Goal: Task Accomplishment & Management: Use online tool/utility

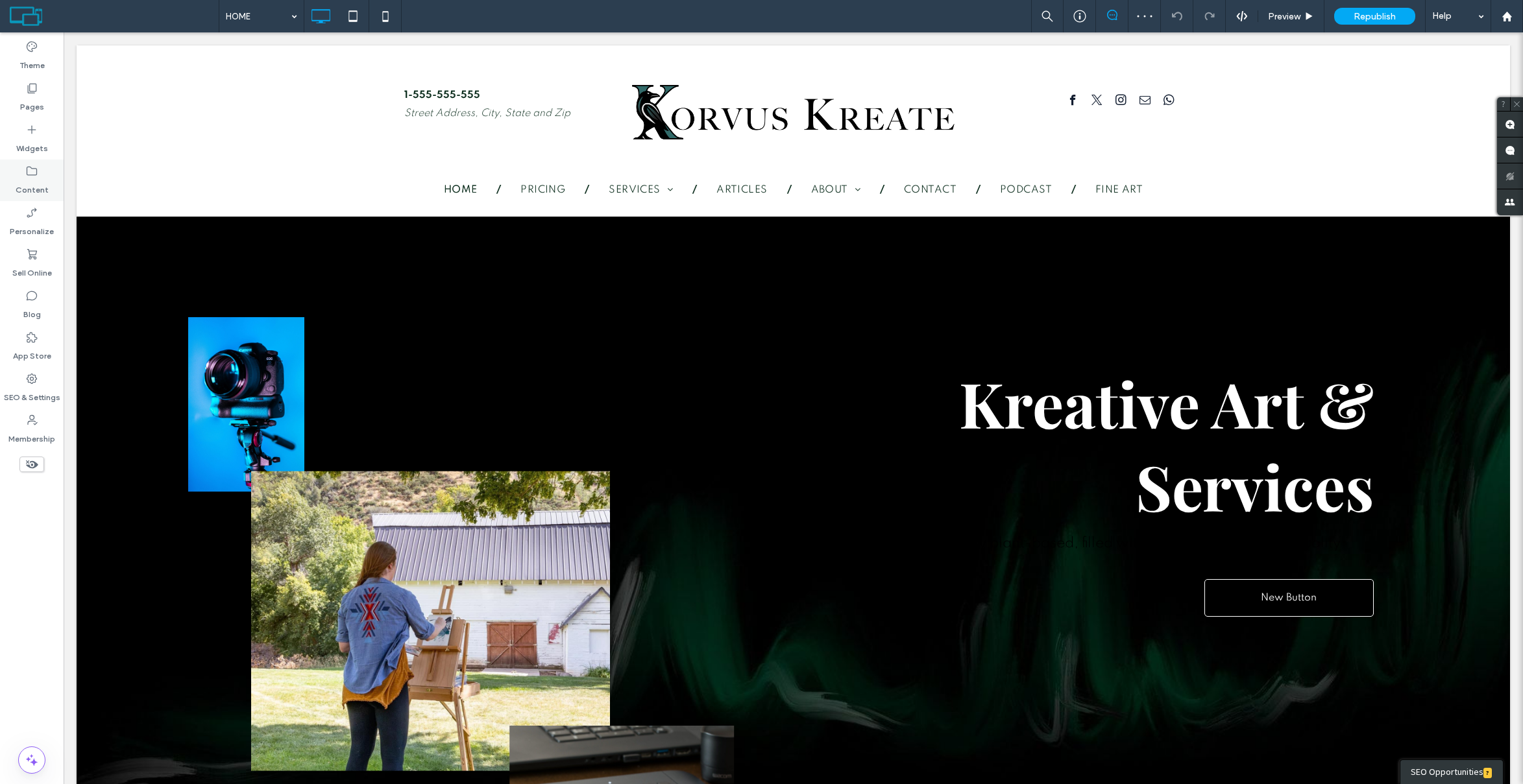
click at [35, 171] on icon at bounding box center [32, 171] width 13 height 13
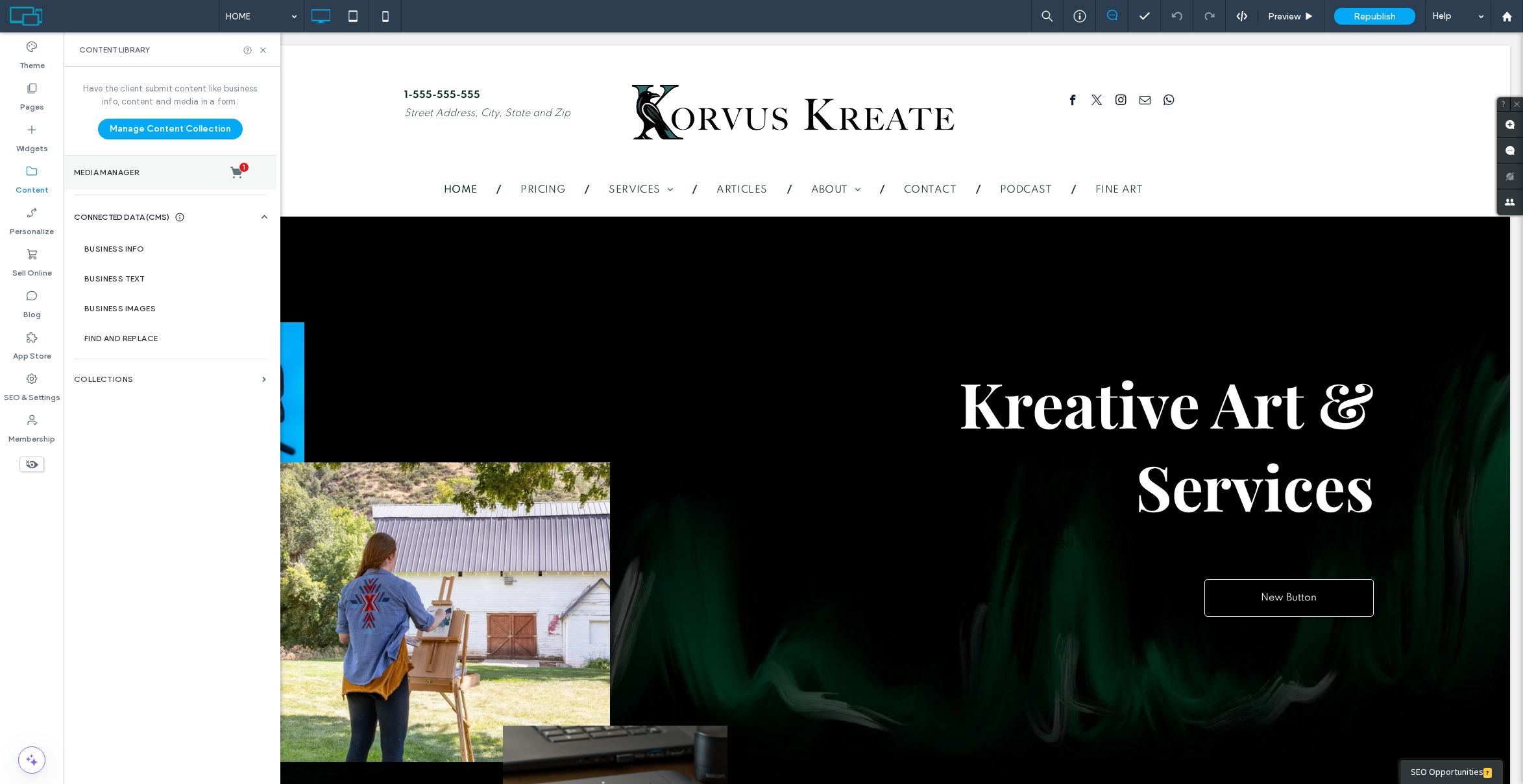
click at [120, 166] on label "Media Manager 1" at bounding box center [170, 172] width 192 height 13
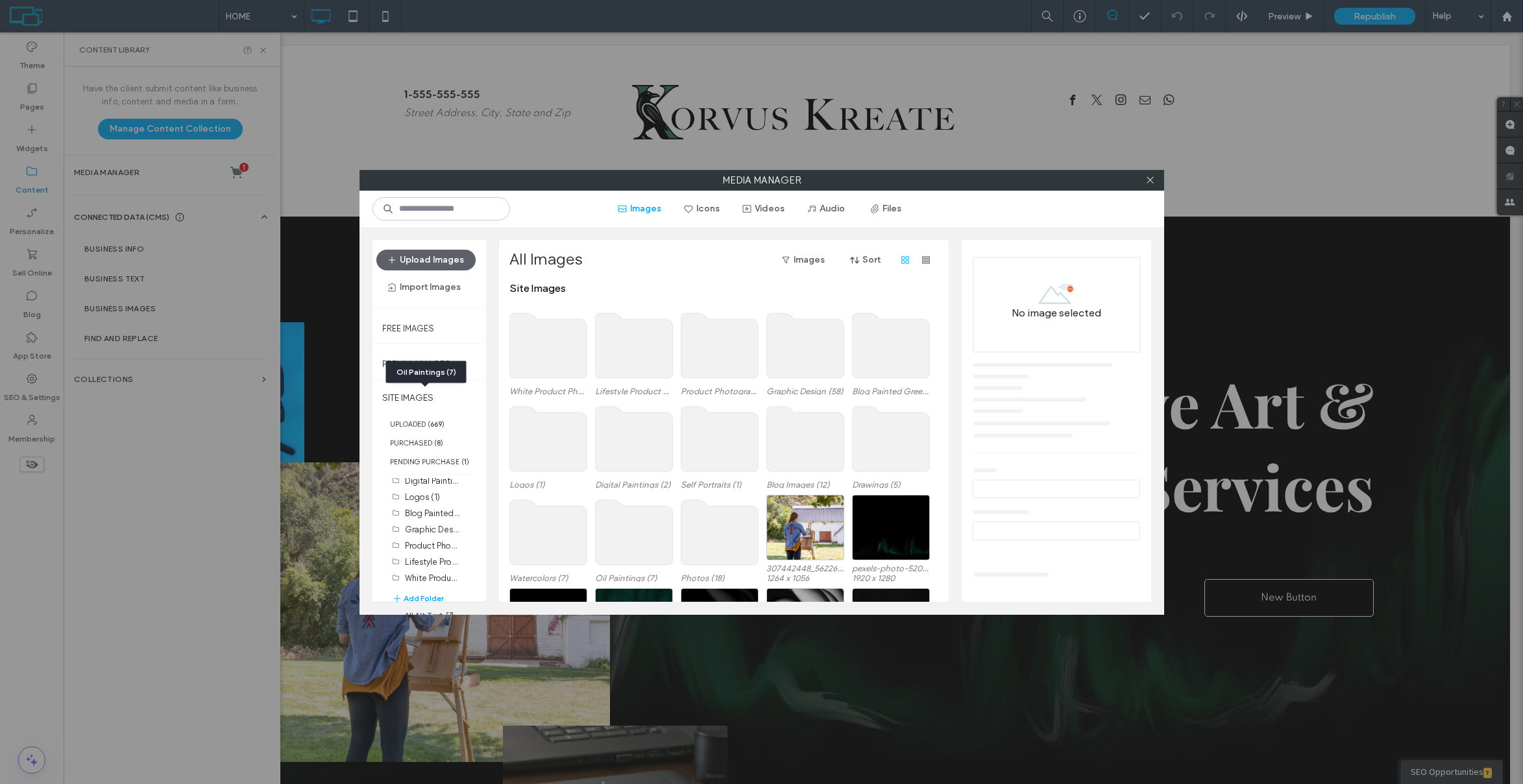
scroll to position [103, 0]
click at [426, 524] on label "Graphic Design (58)" at bounding box center [444, 529] width 77 height 13
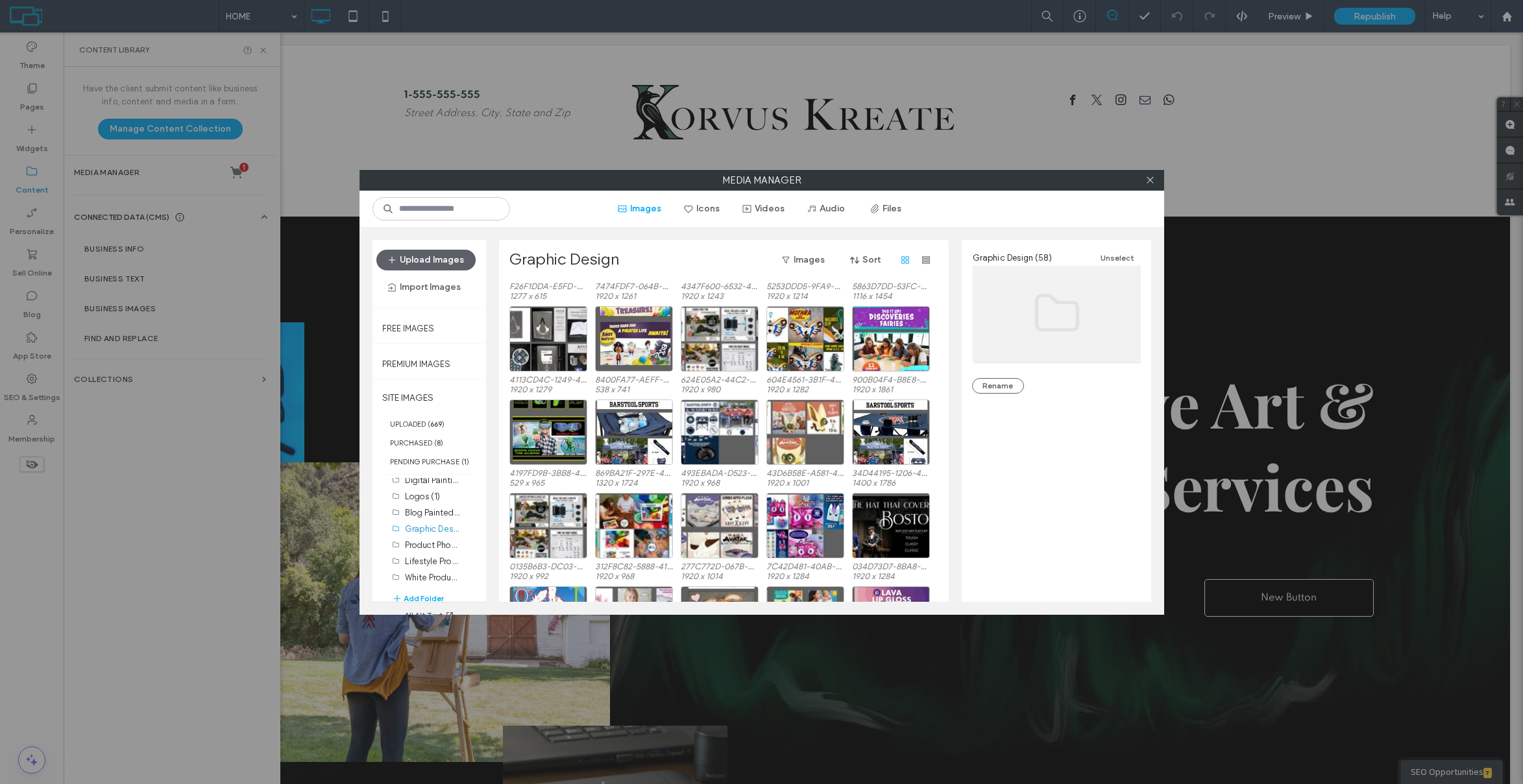
scroll to position [443, 0]
click at [896, 505] on div at bounding box center [891, 526] width 77 height 66
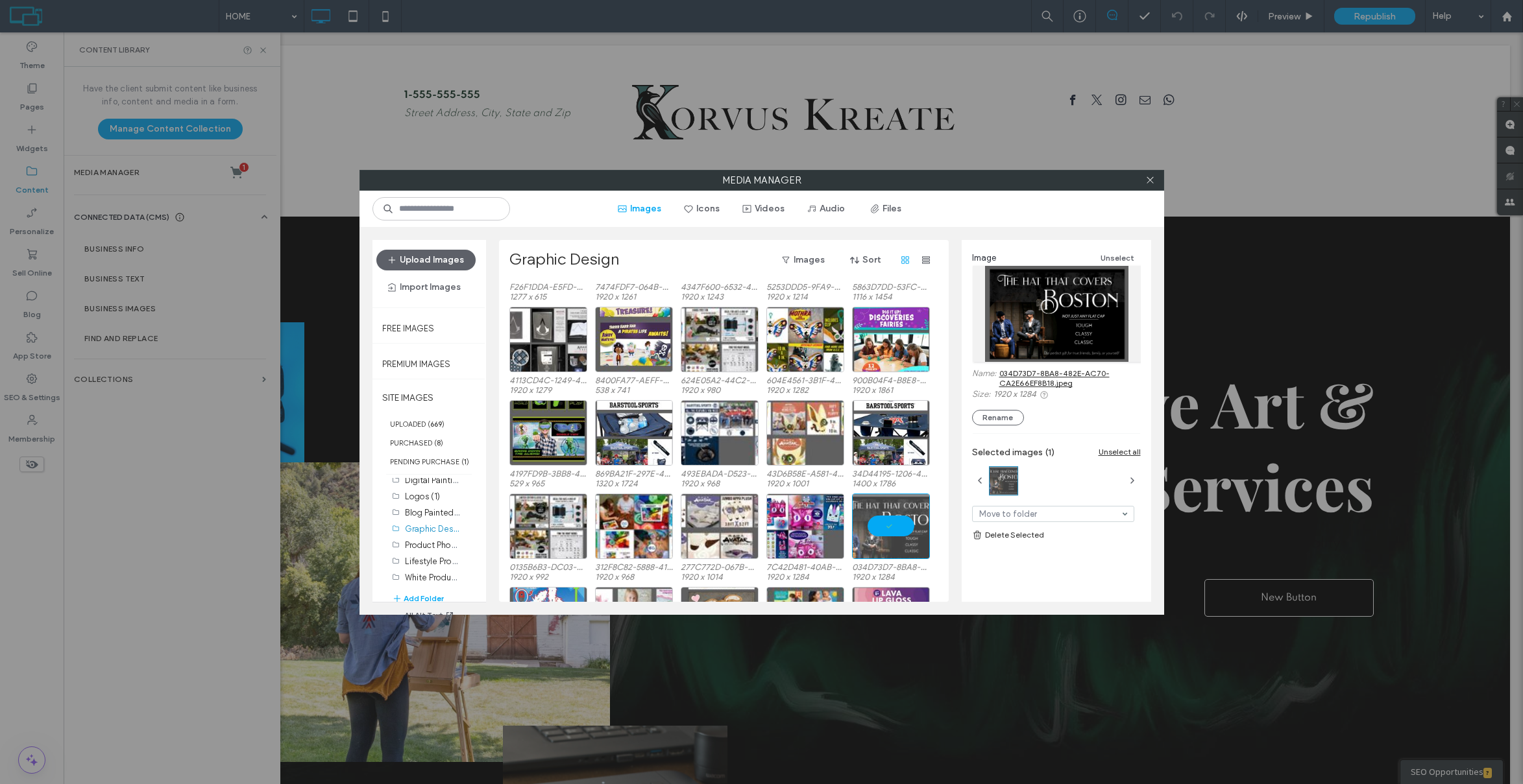
click at [1066, 377] on link "034D73D7-8BA8-482E-AC70-CA2E66EF8B18.jpeg" at bounding box center [1070, 378] width 142 height 20
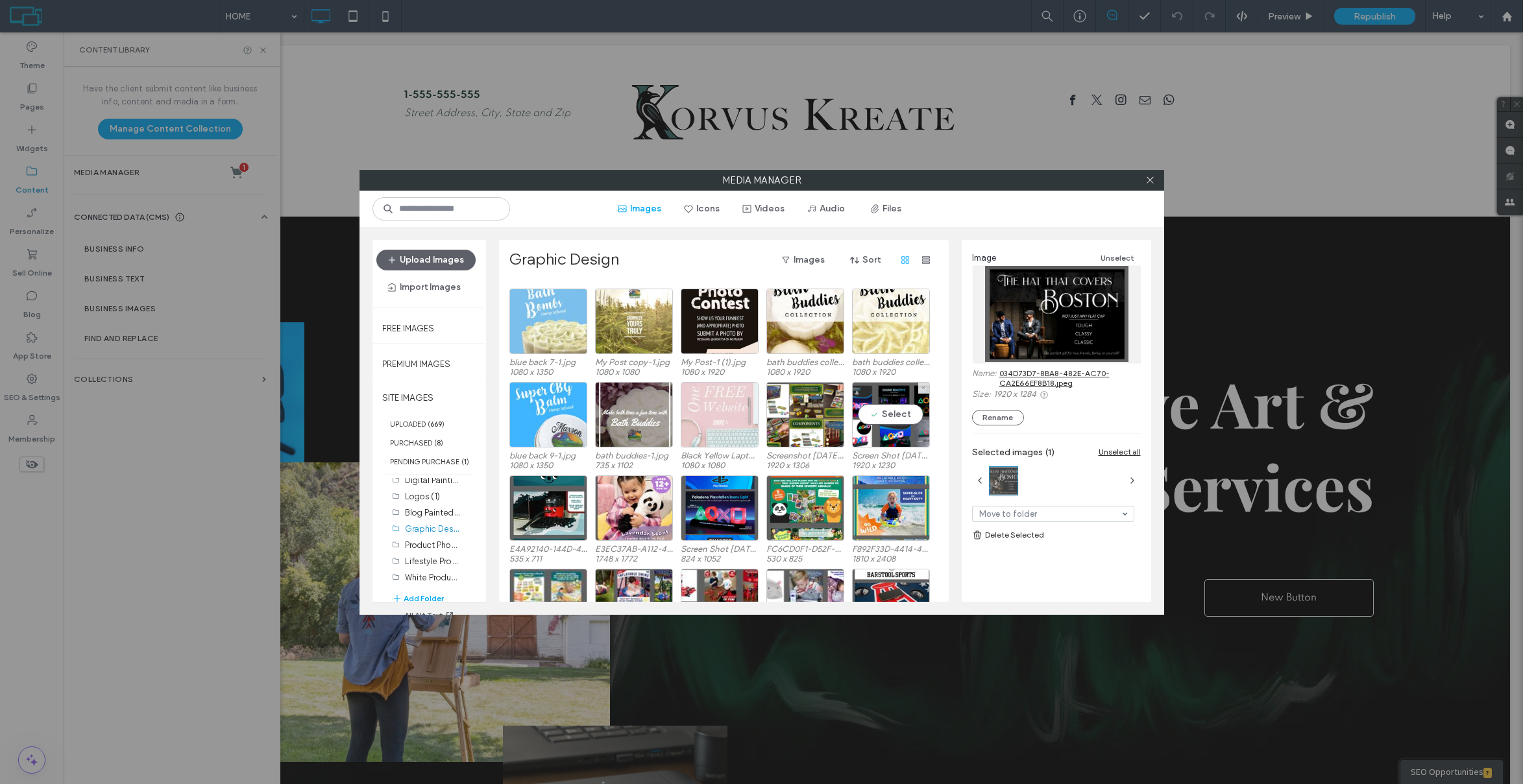
scroll to position [85, 0]
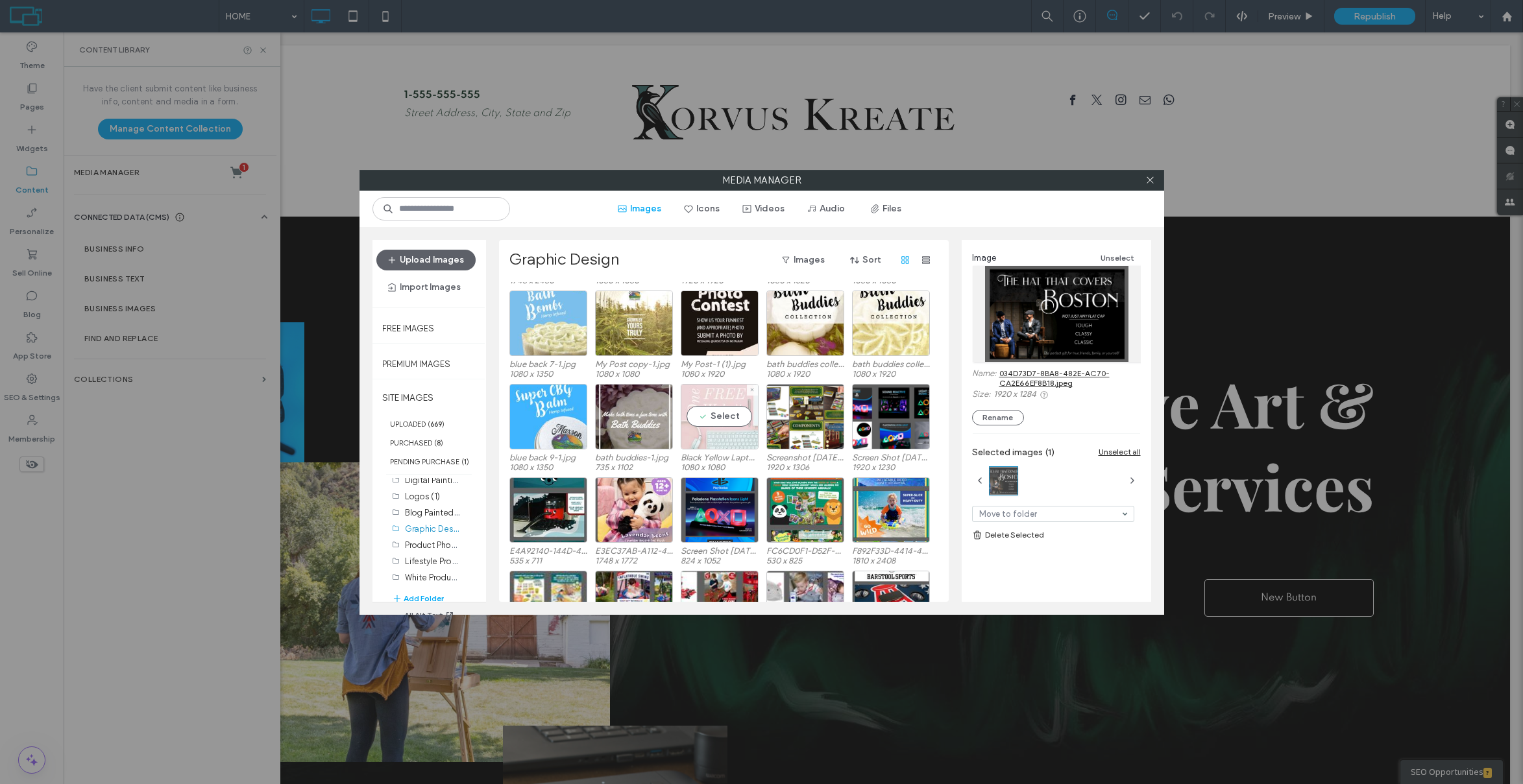
click at [722, 392] on div "Select" at bounding box center [720, 416] width 77 height 66
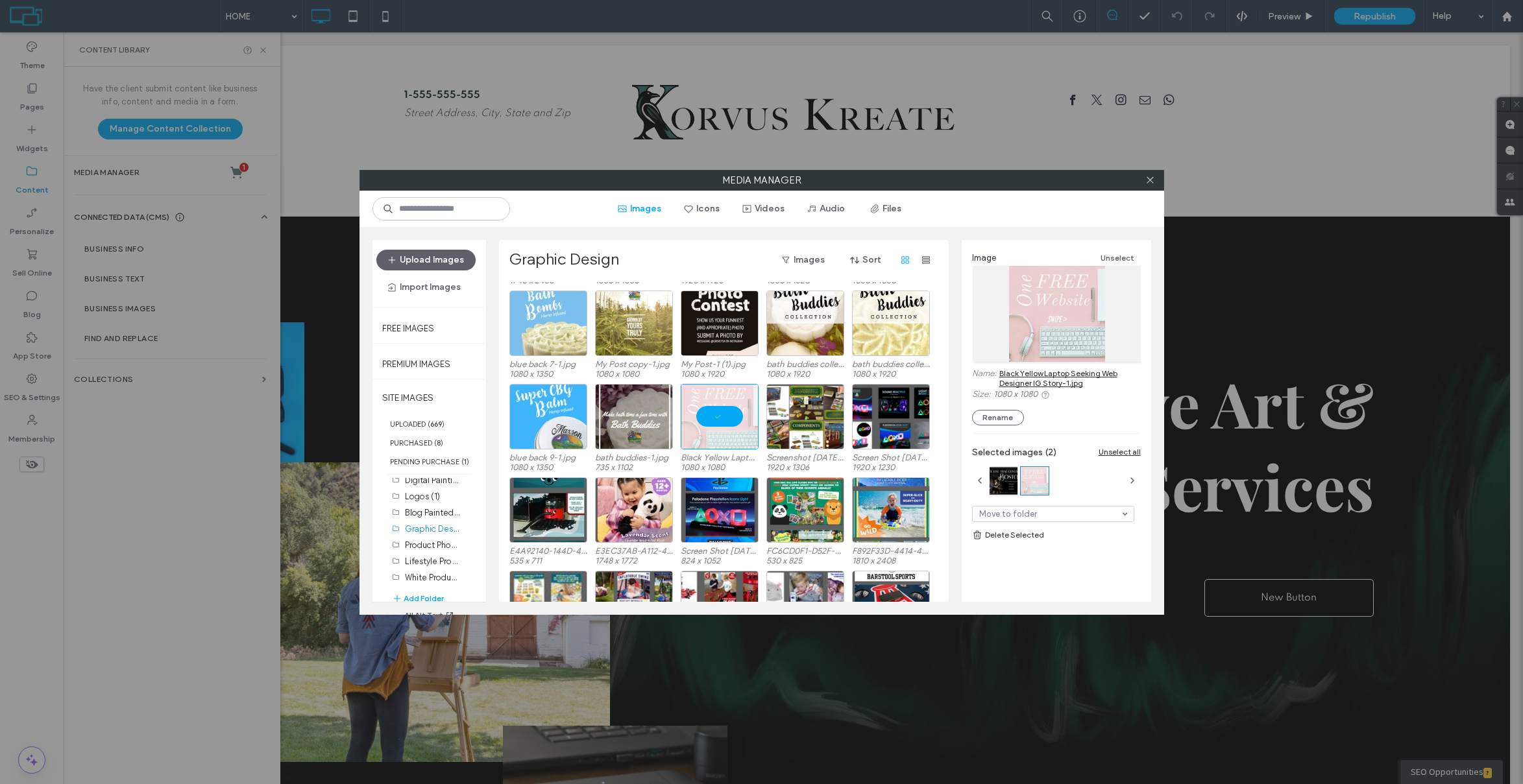
click at [1083, 371] on link "Black Yellow Laptop Seeking Web Designer IG Story-1.jpg" at bounding box center [1070, 378] width 142 height 20
click at [634, 398] on div "Select" at bounding box center [634, 416] width 77 height 66
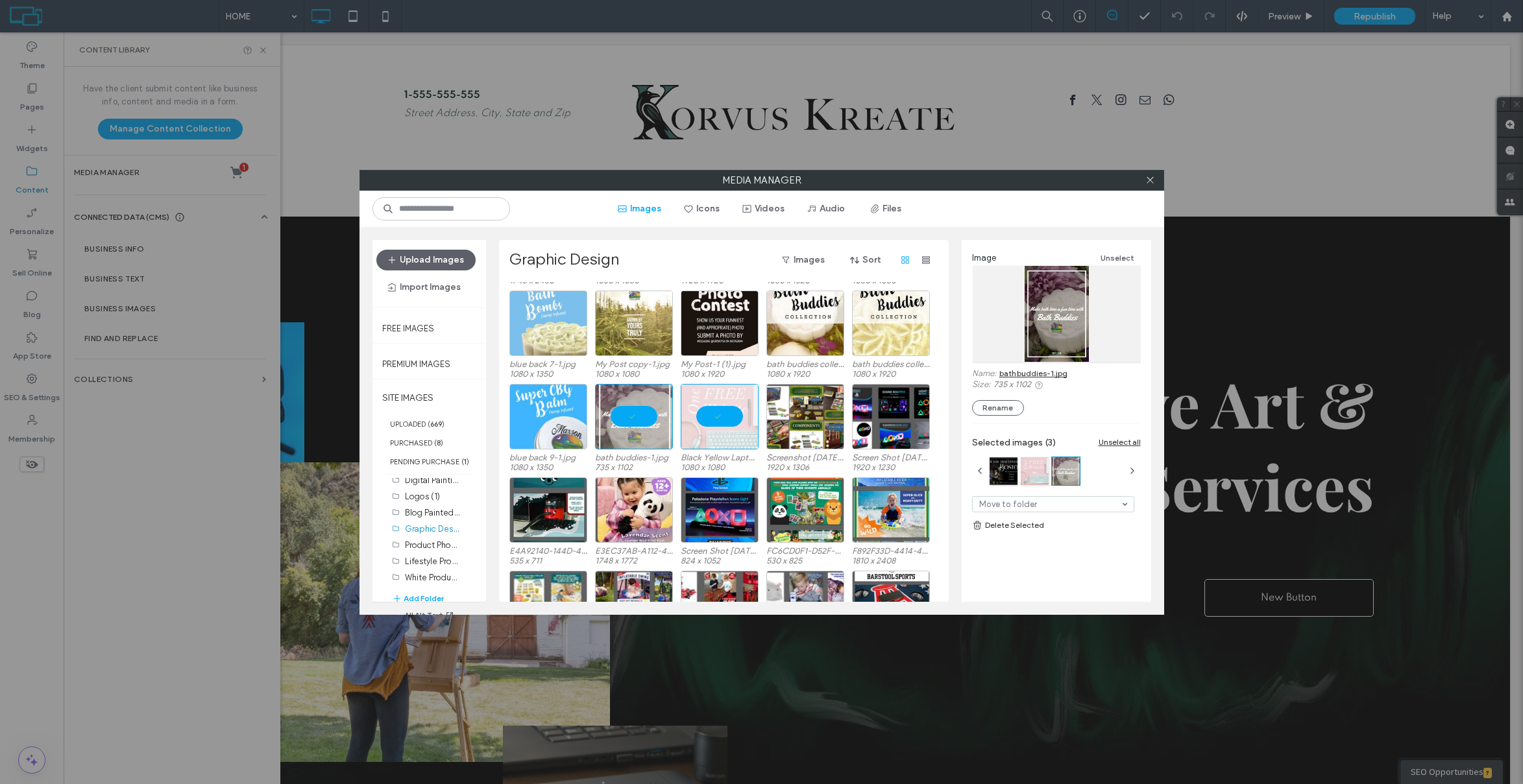
click at [1058, 371] on link "bath buddies-1.jpg" at bounding box center [1034, 373] width 68 height 9
click at [624, 407] on div at bounding box center [634, 416] width 77 height 66
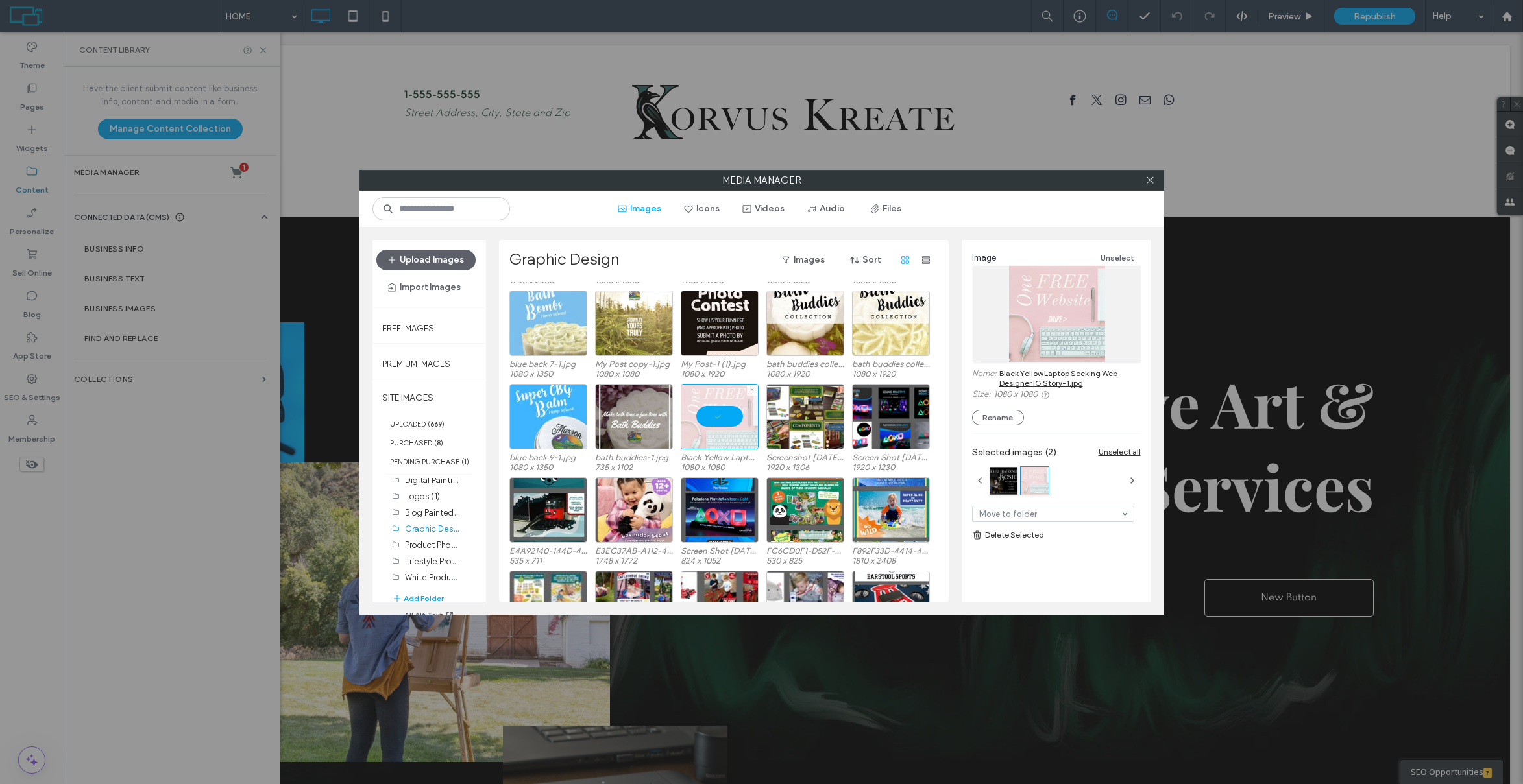
click at [720, 415] on div at bounding box center [720, 416] width 77 height 66
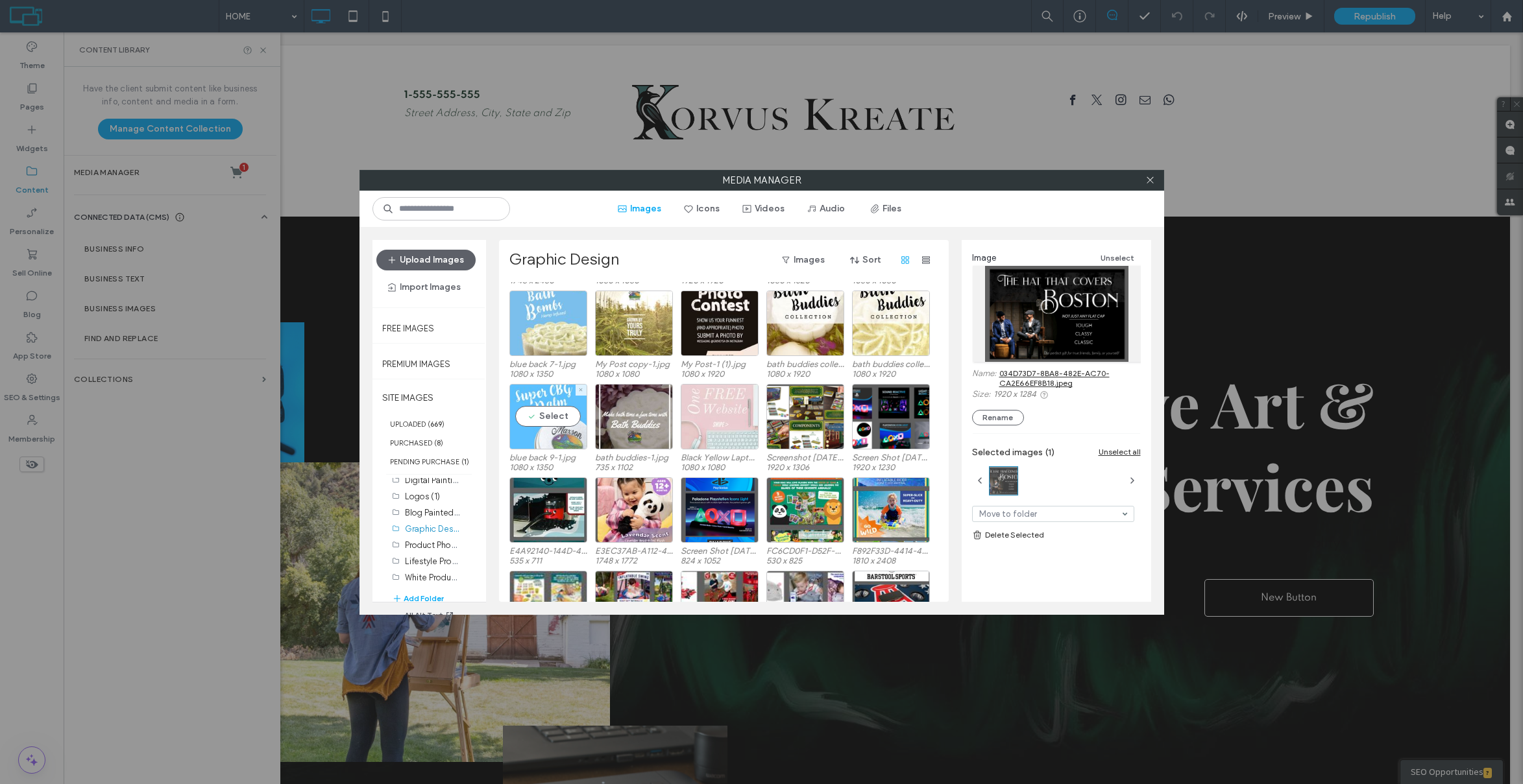
click at [561, 396] on div "Select" at bounding box center [548, 416] width 77 height 66
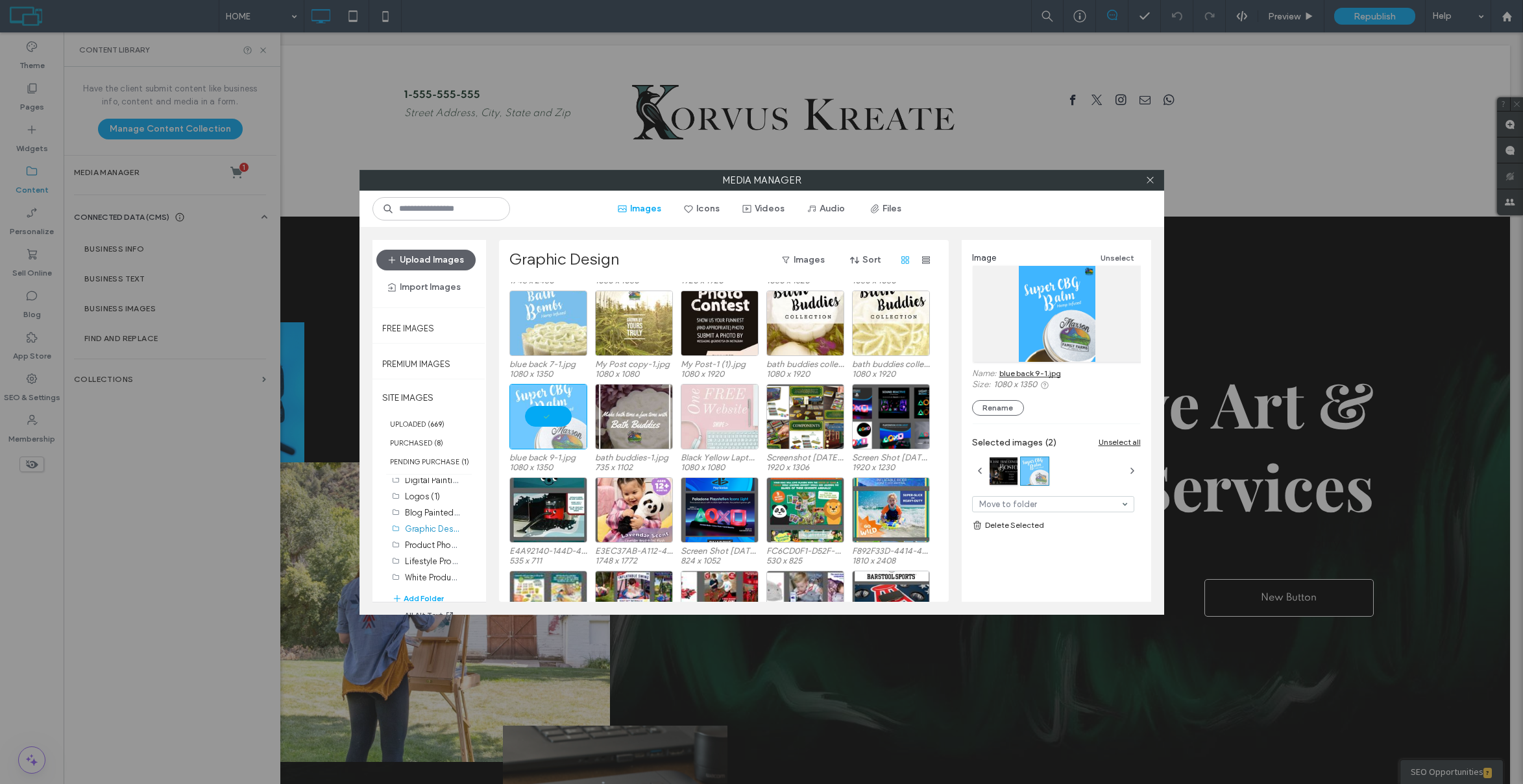
click at [1004, 369] on link "blue back 9-1.jpg" at bounding box center [1030, 373] width 62 height 9
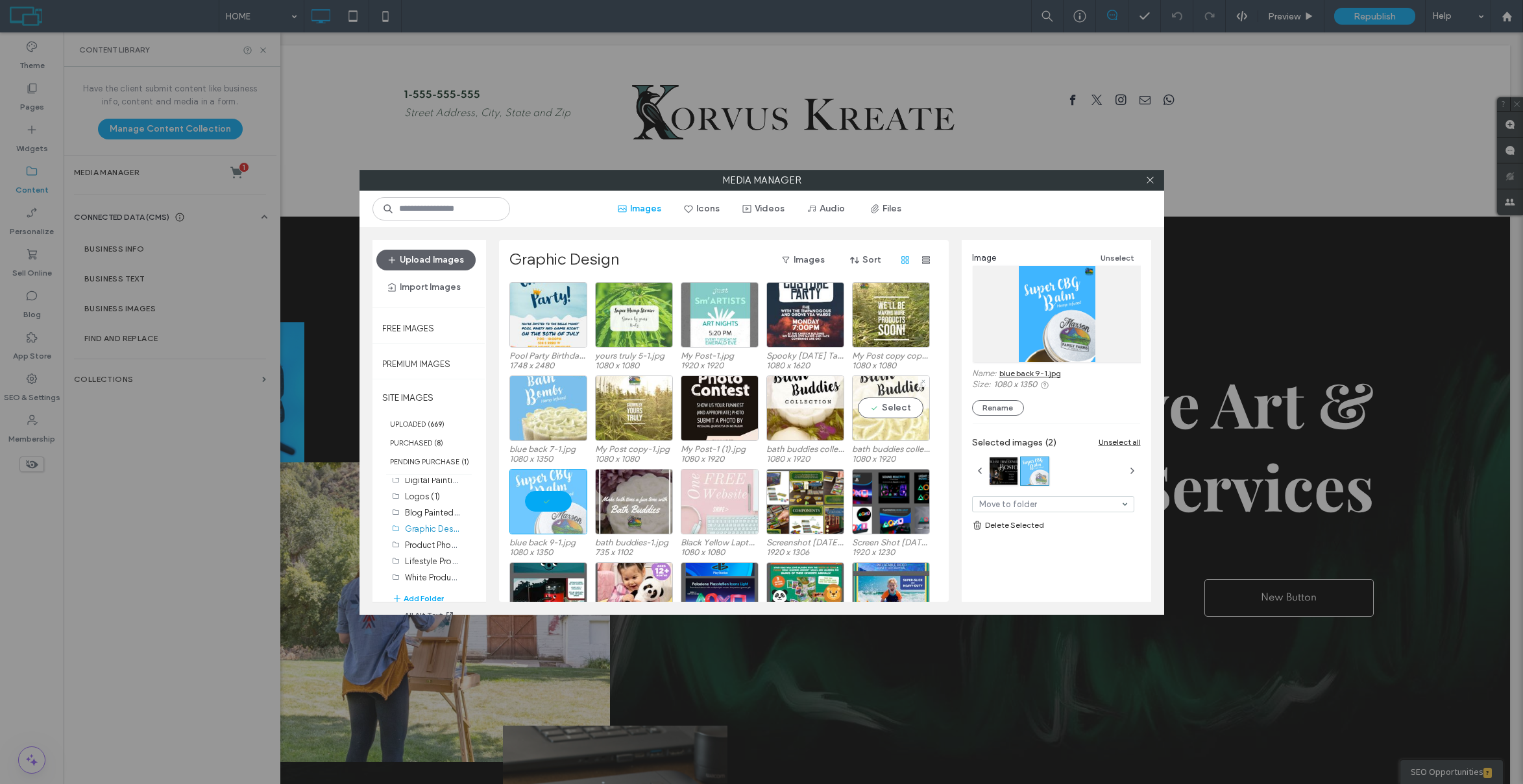
click at [920, 382] on div at bounding box center [924, 382] width 11 height 11
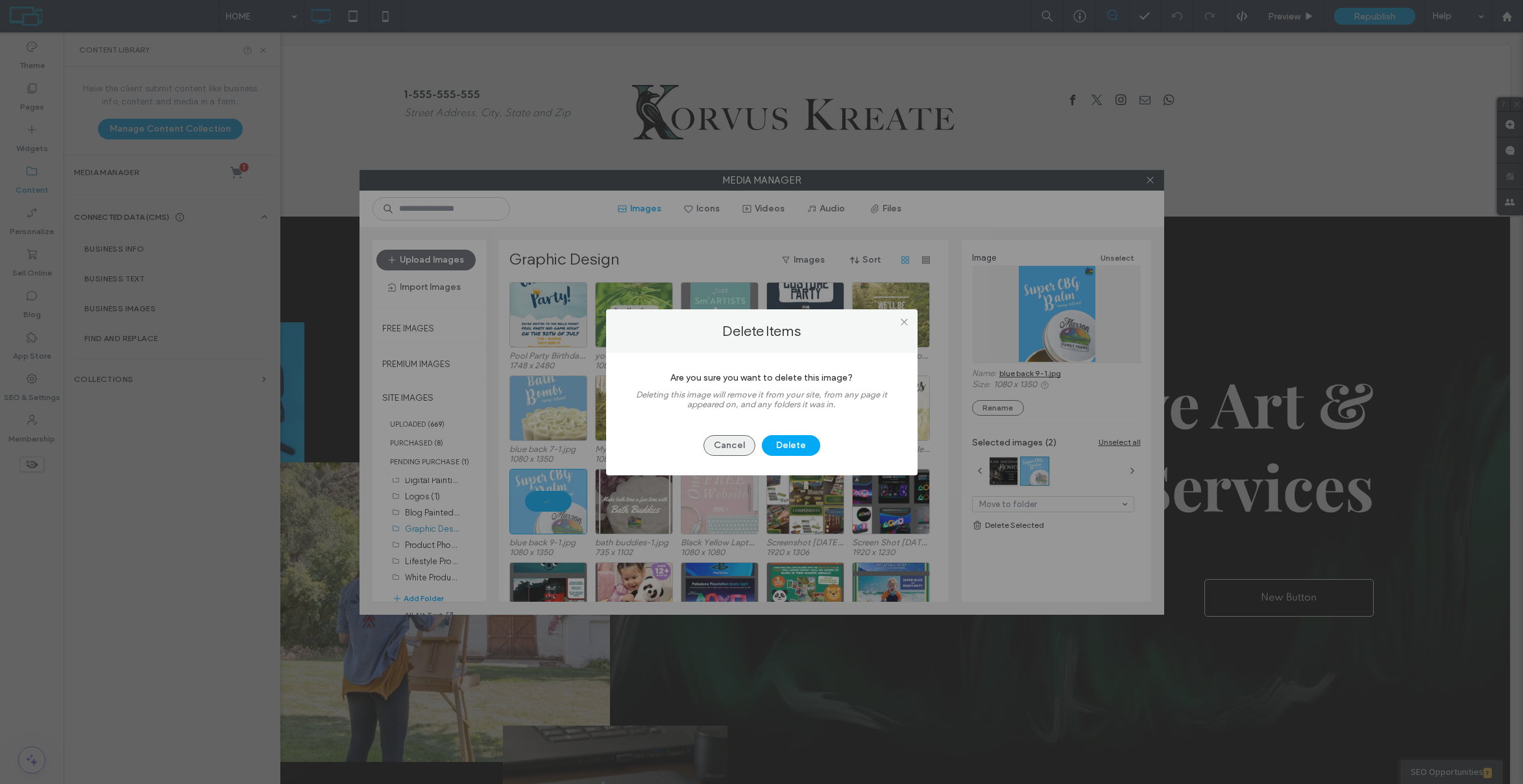
click at [735, 450] on button "Cancel" at bounding box center [730, 446] width 52 height 21
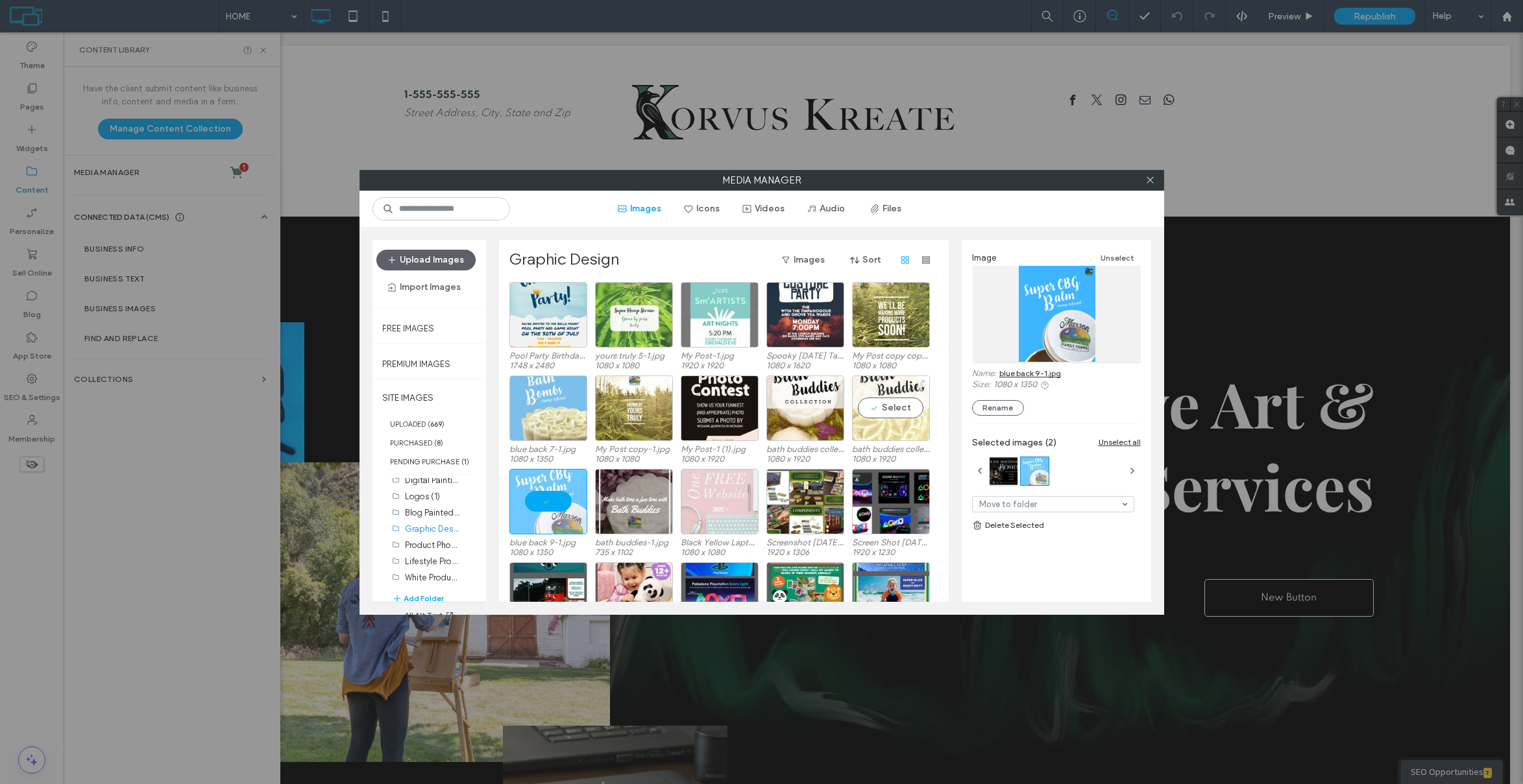
click at [879, 429] on div "Select" at bounding box center [891, 408] width 77 height 66
click at [1026, 374] on link "bath buddies collection 5-1.jpg" at bounding box center [1055, 373] width 111 height 9
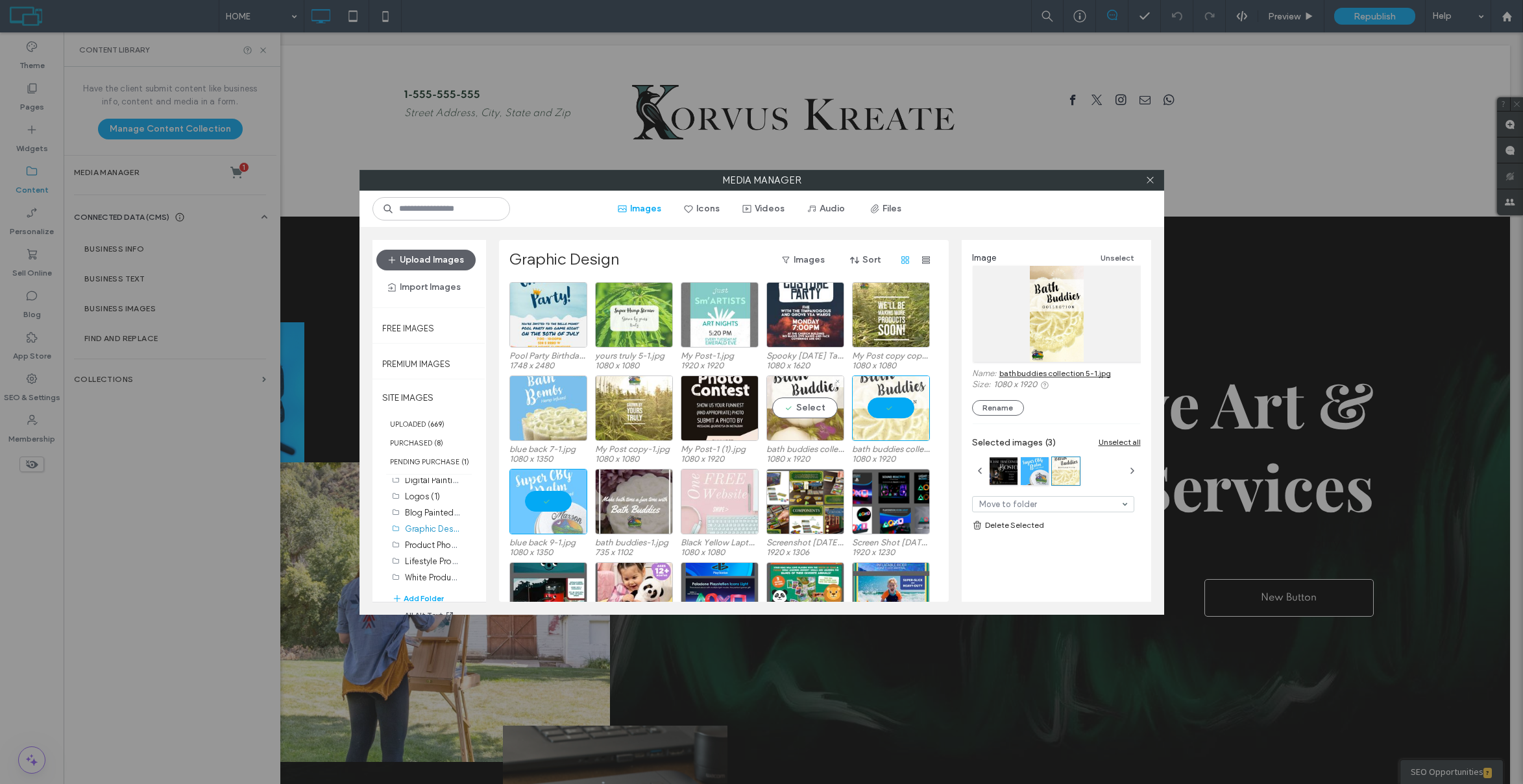
click at [825, 428] on div "Select" at bounding box center [805, 408] width 77 height 66
click at [1051, 370] on link "bath buddies collection 4-1.jpg" at bounding box center [1056, 373] width 112 height 9
click at [561, 498] on div at bounding box center [548, 501] width 77 height 66
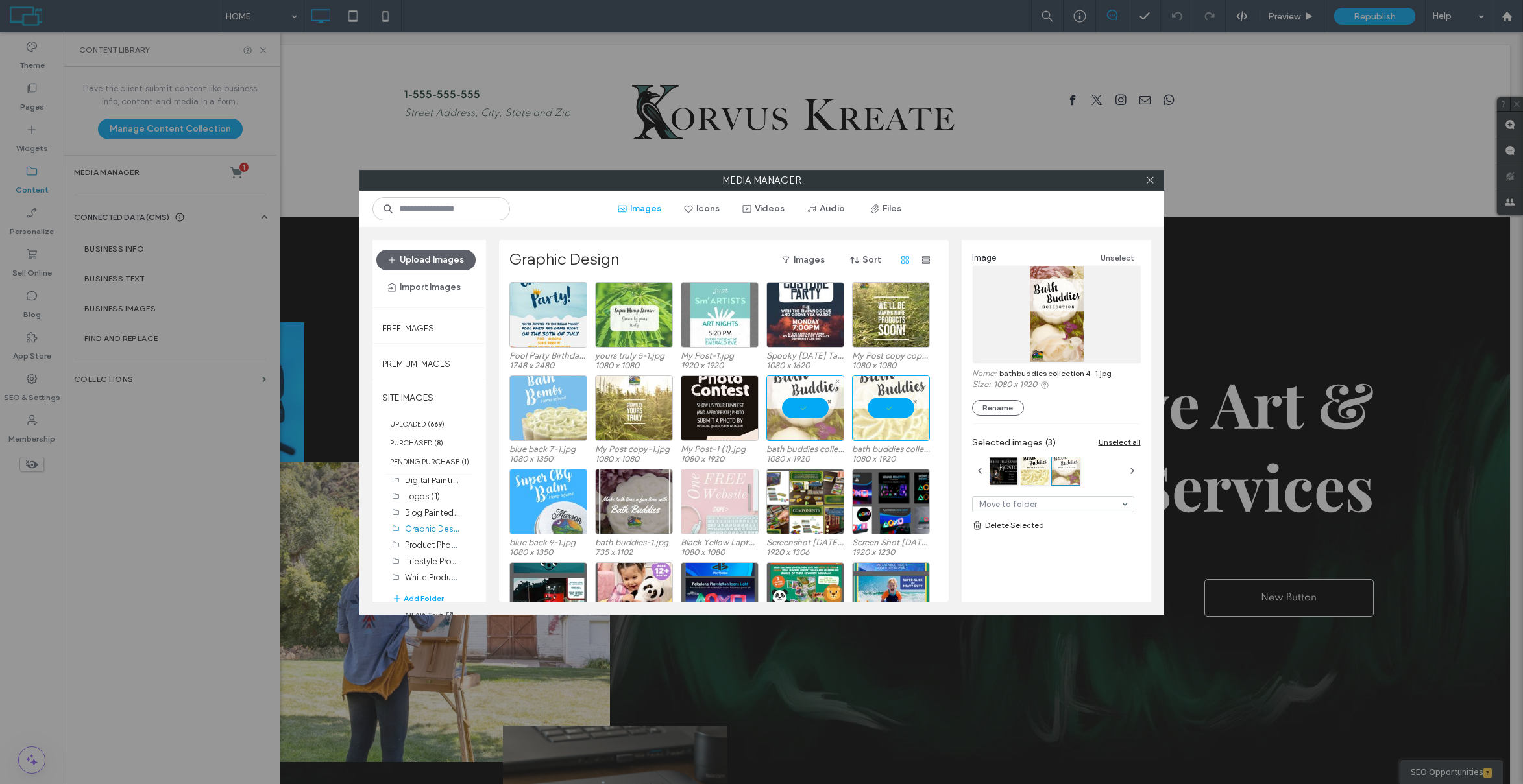
click at [814, 405] on div at bounding box center [805, 408] width 77 height 66
click at [890, 406] on div at bounding box center [891, 408] width 77 height 66
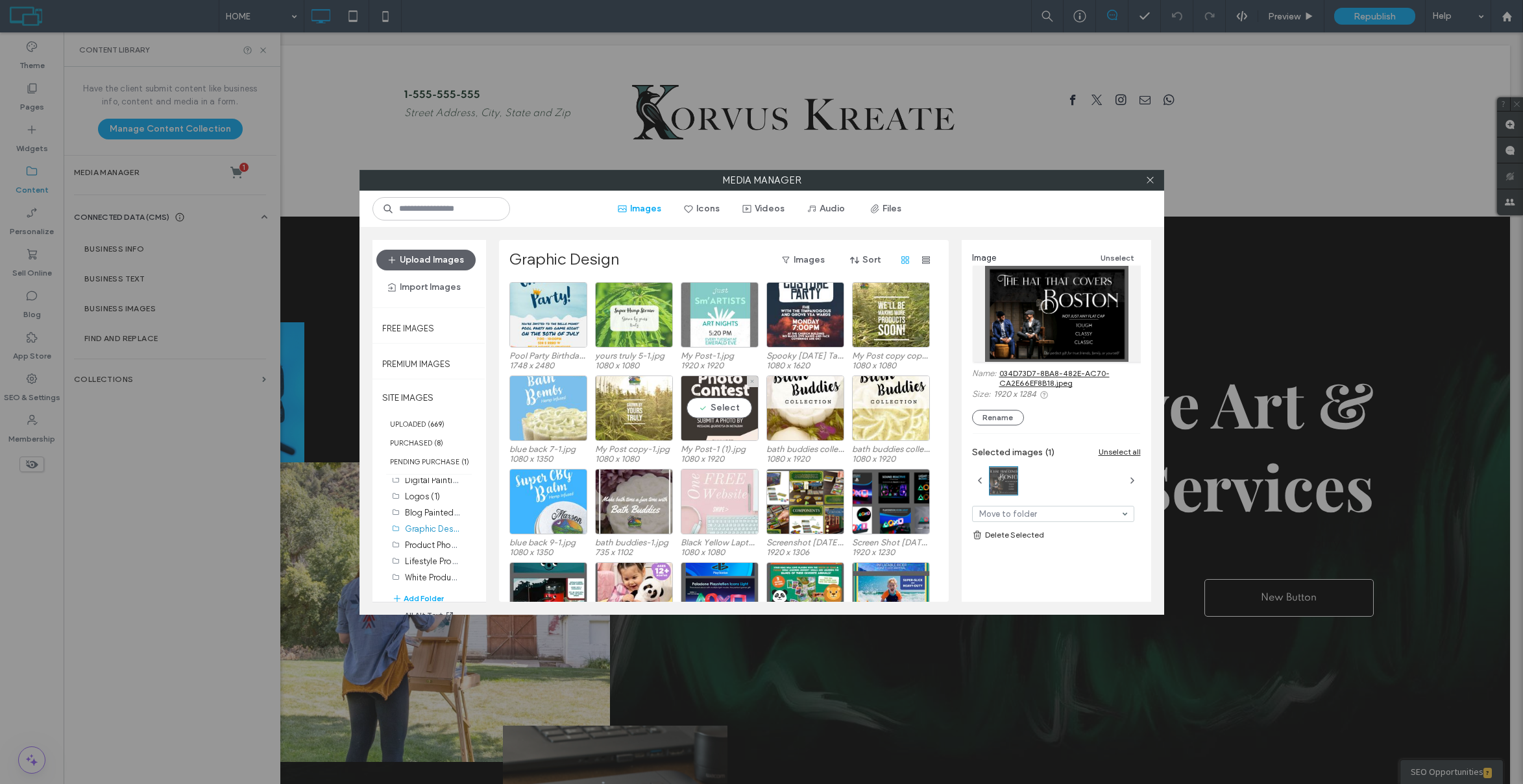
click at [731, 383] on div "Select" at bounding box center [720, 408] width 77 height 66
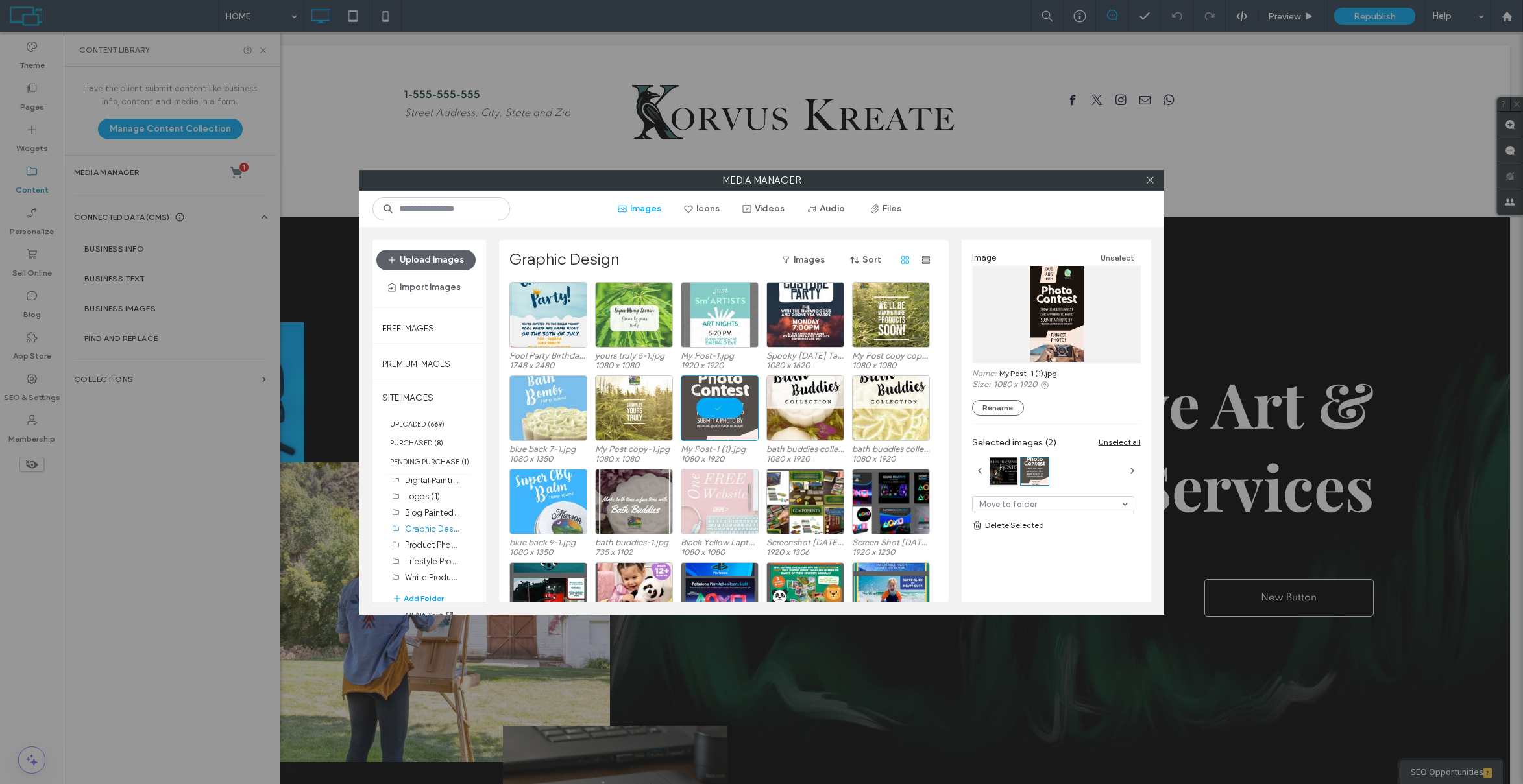
click at [1035, 369] on link "My Post-1 (1).jpg" at bounding box center [1028, 373] width 58 height 9
click at [658, 384] on div "Select" at bounding box center [634, 408] width 77 height 66
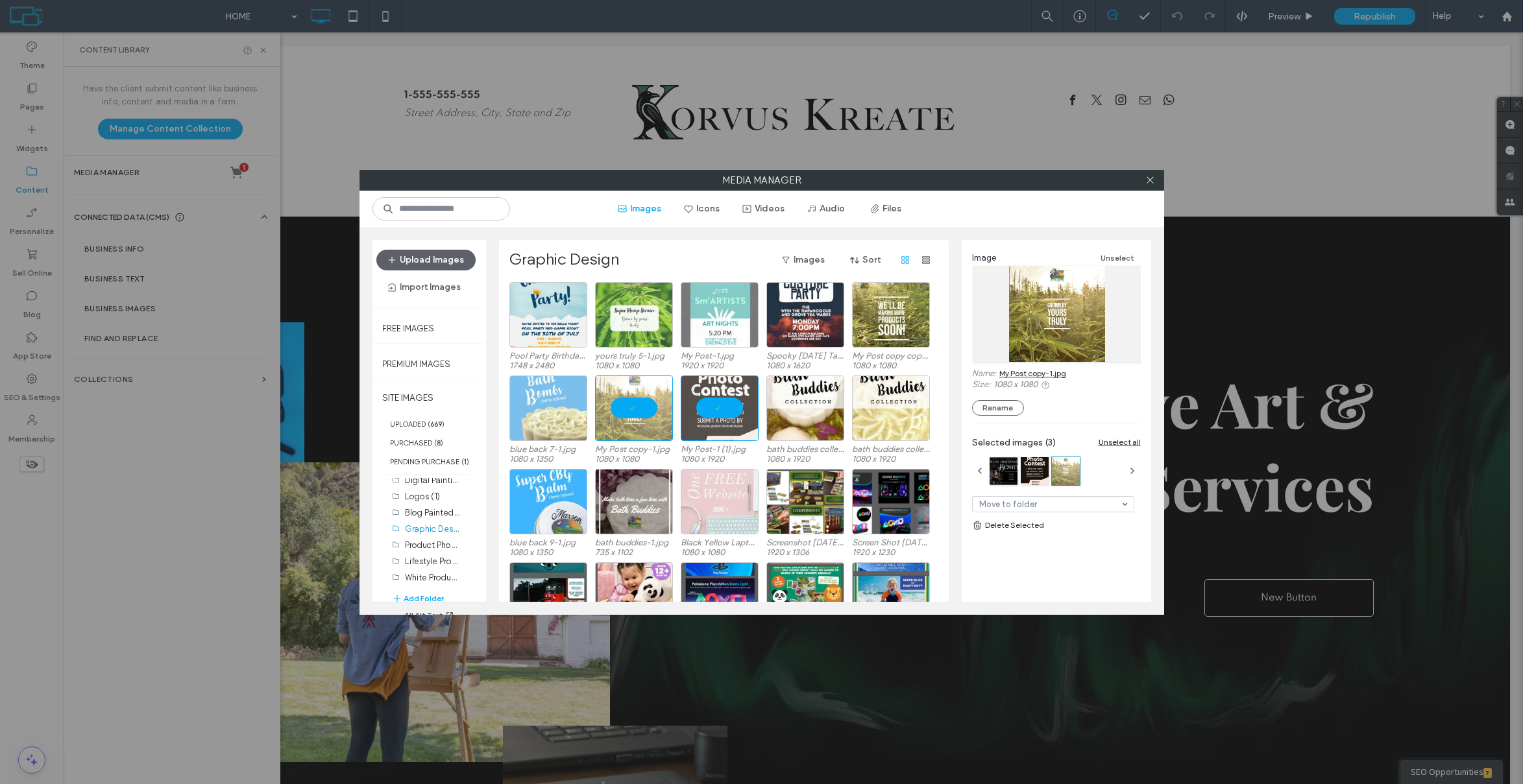
click at [1048, 375] on link "My Post copy-1.jpg" at bounding box center [1033, 373] width 67 height 9
click at [793, 332] on div "Select" at bounding box center [805, 315] width 77 height 66
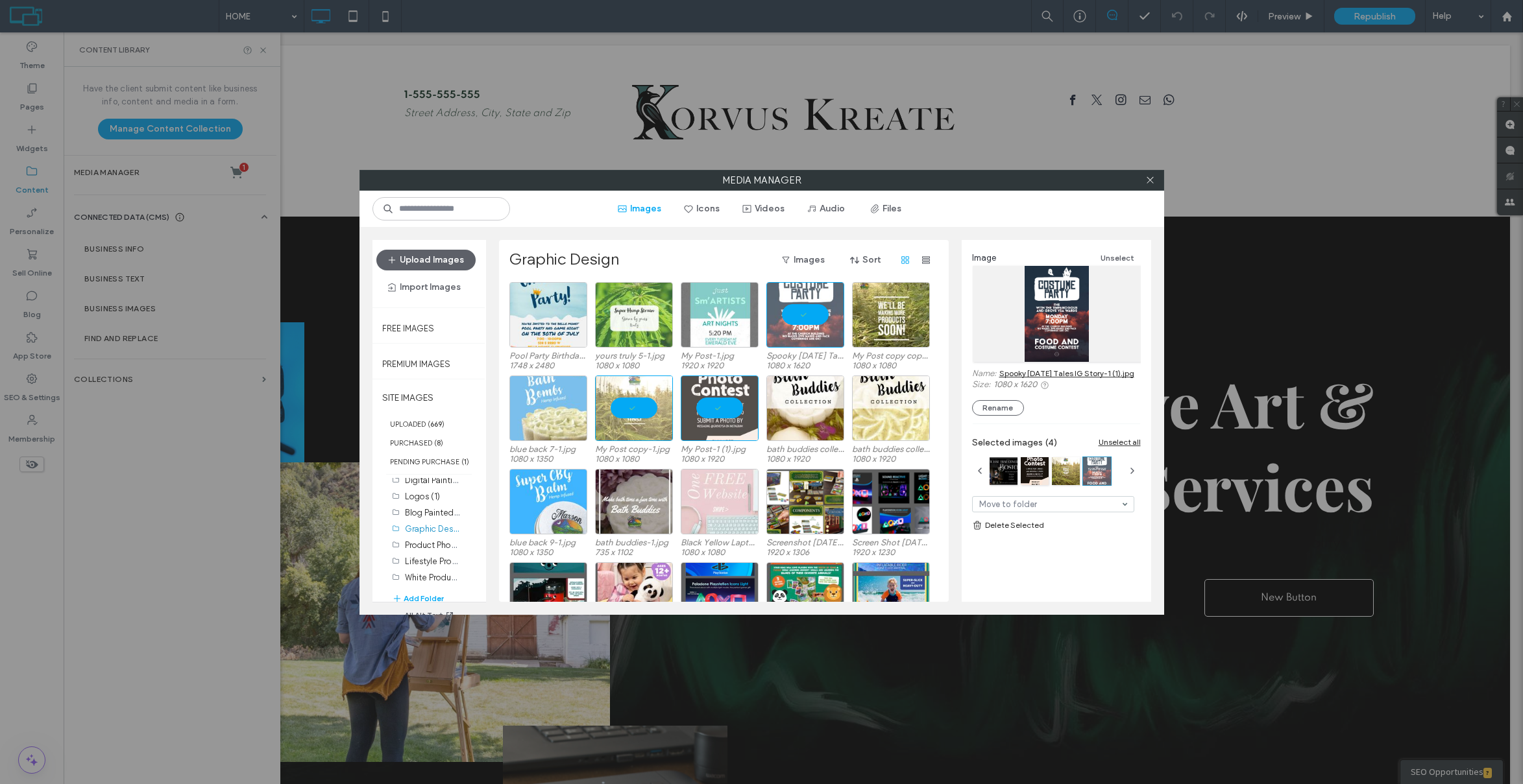
click at [1056, 368] on link "Spooky [DATE] Tales IG Story-1 (1).jpg" at bounding box center [1067, 373] width 135 height 9
click at [732, 296] on div "Select" at bounding box center [720, 315] width 77 height 66
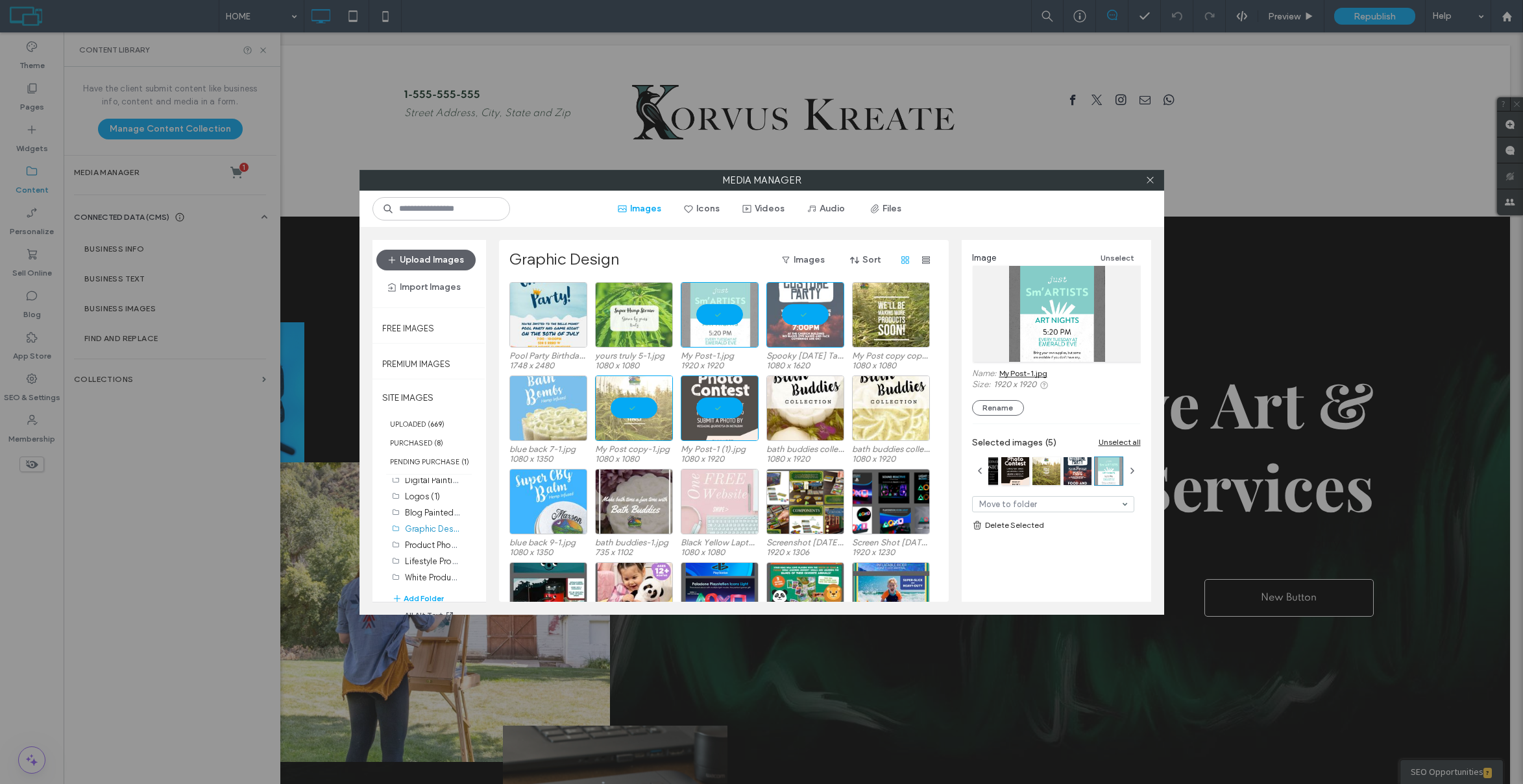
click at [1033, 376] on link "My Post-1.jpg" at bounding box center [1023, 373] width 48 height 9
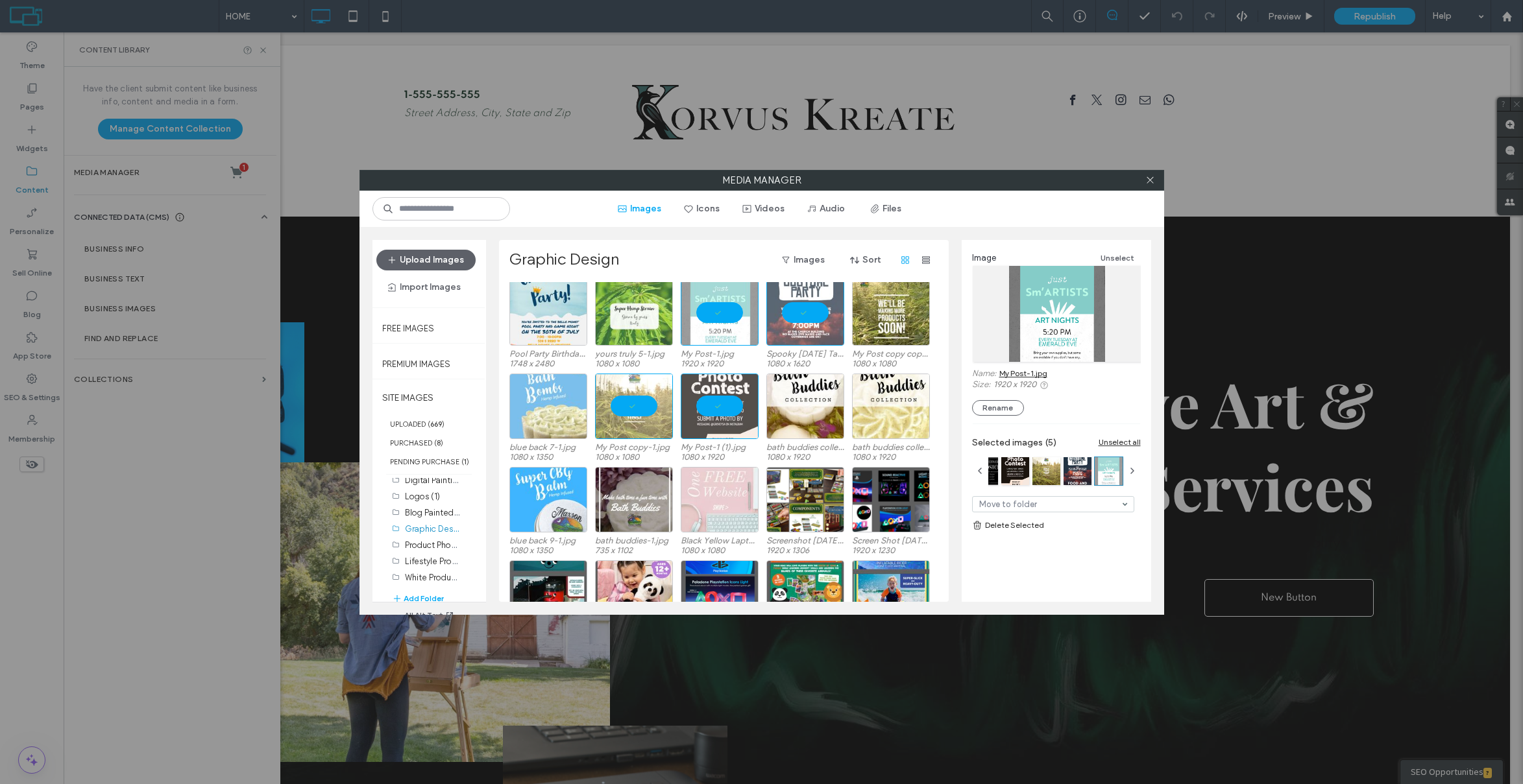
scroll to position [2, 0]
click at [652, 294] on div at bounding box center [634, 312] width 77 height 66
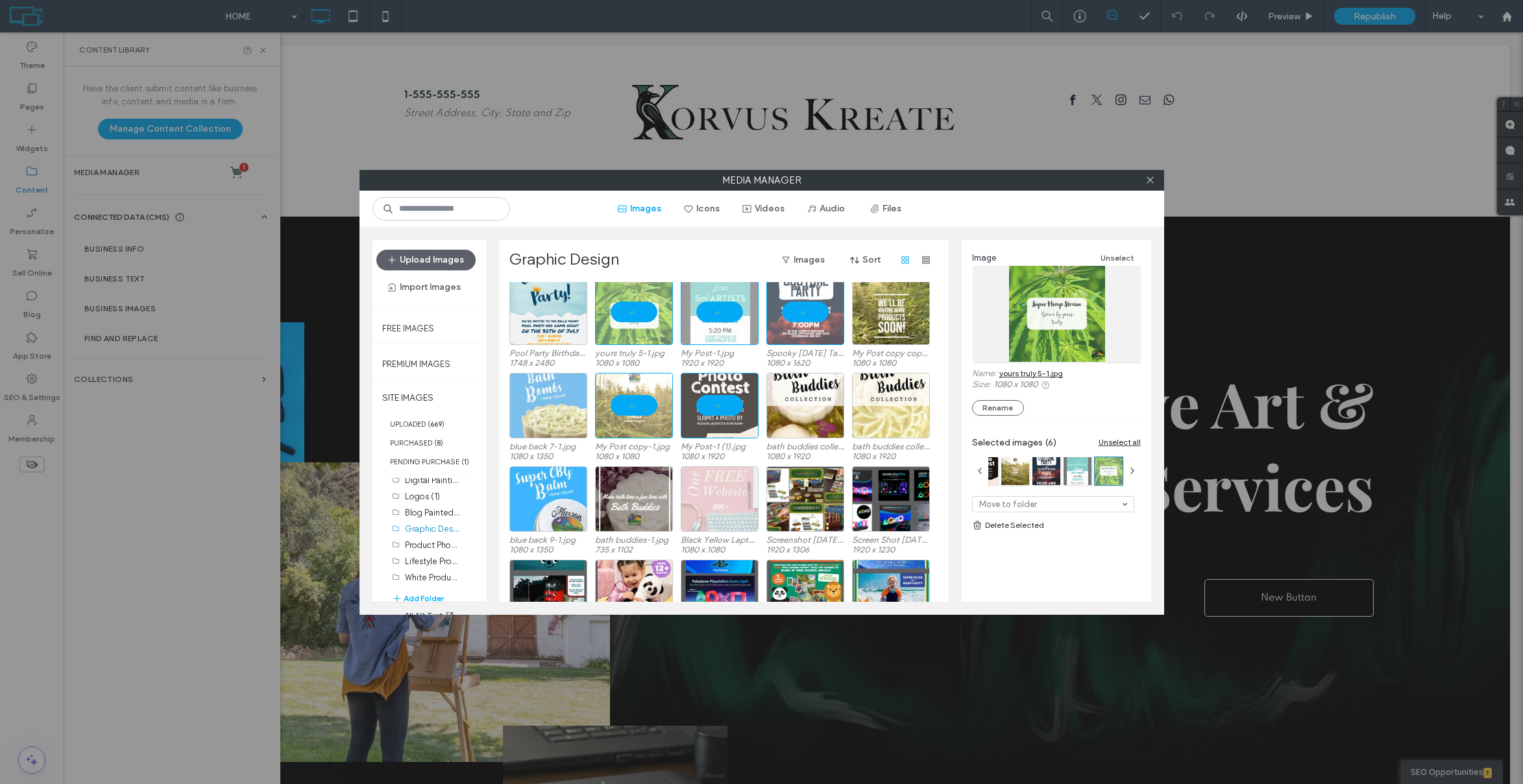
click at [1022, 371] on link "yours truly 5-1.jpg" at bounding box center [1031, 373] width 63 height 9
click at [567, 331] on div "Select" at bounding box center [548, 312] width 77 height 66
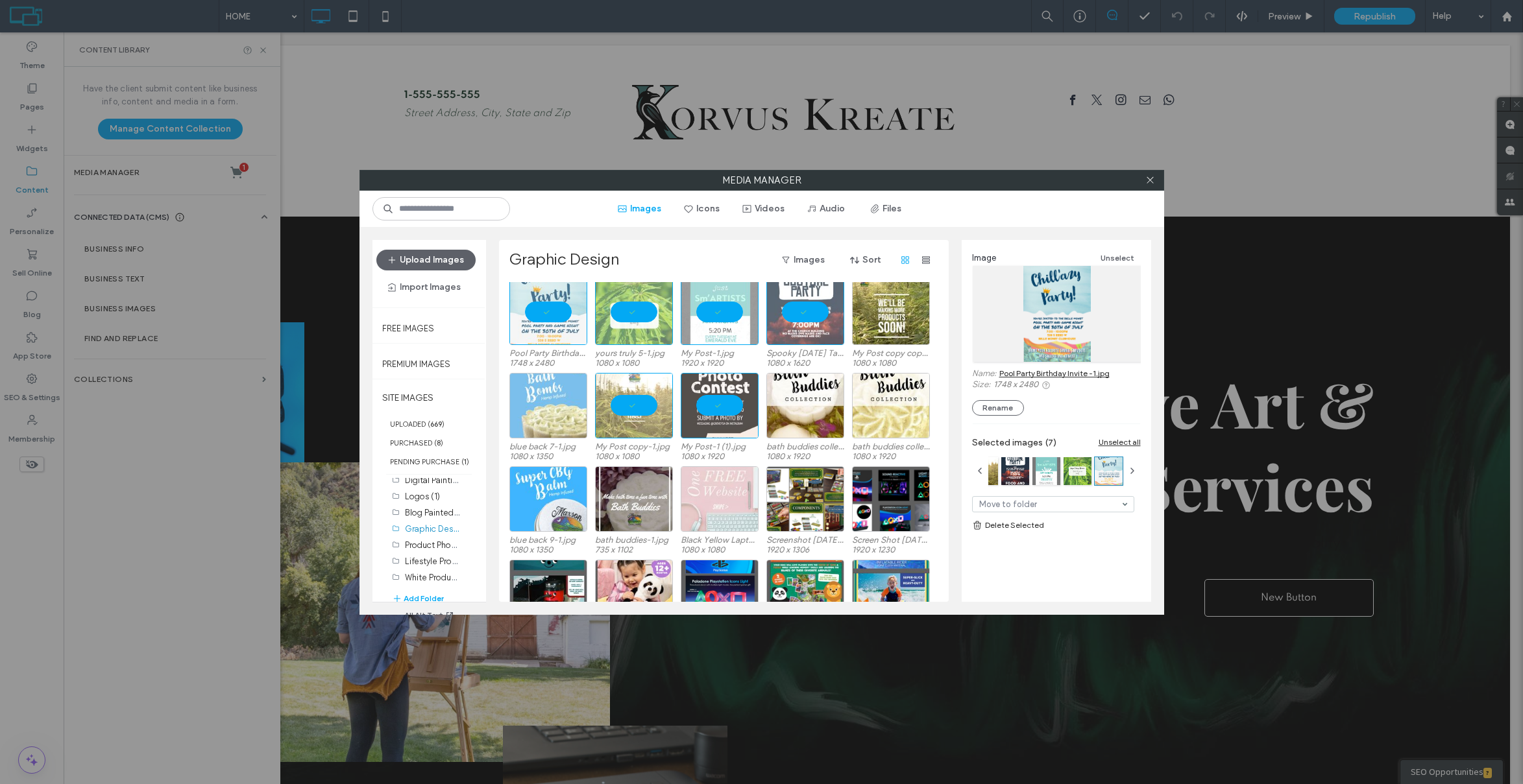
click at [1055, 375] on link "Pool Party Birthday Invite -1.jpg" at bounding box center [1055, 373] width 111 height 9
